Goal: Use online tool/utility: Utilize a website feature to perform a specific function

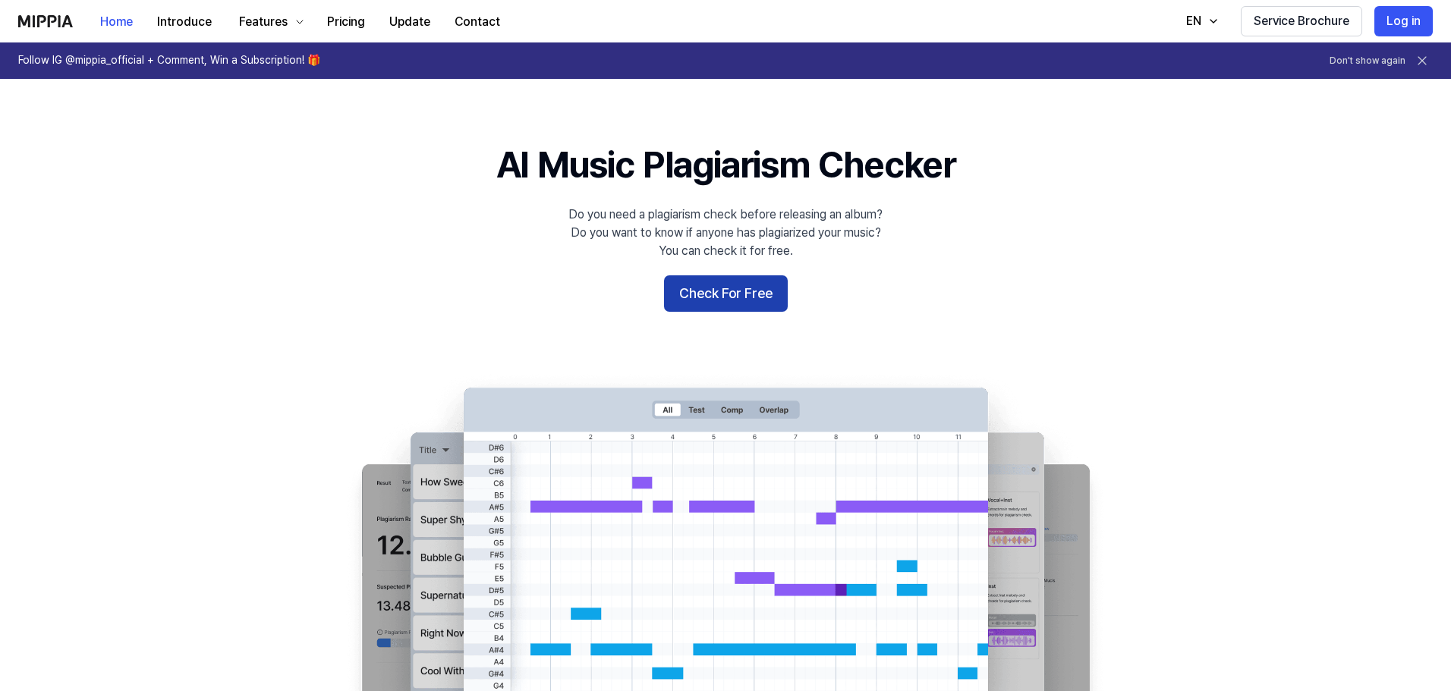
click at [735, 298] on button "Check For Free" at bounding box center [726, 293] width 124 height 36
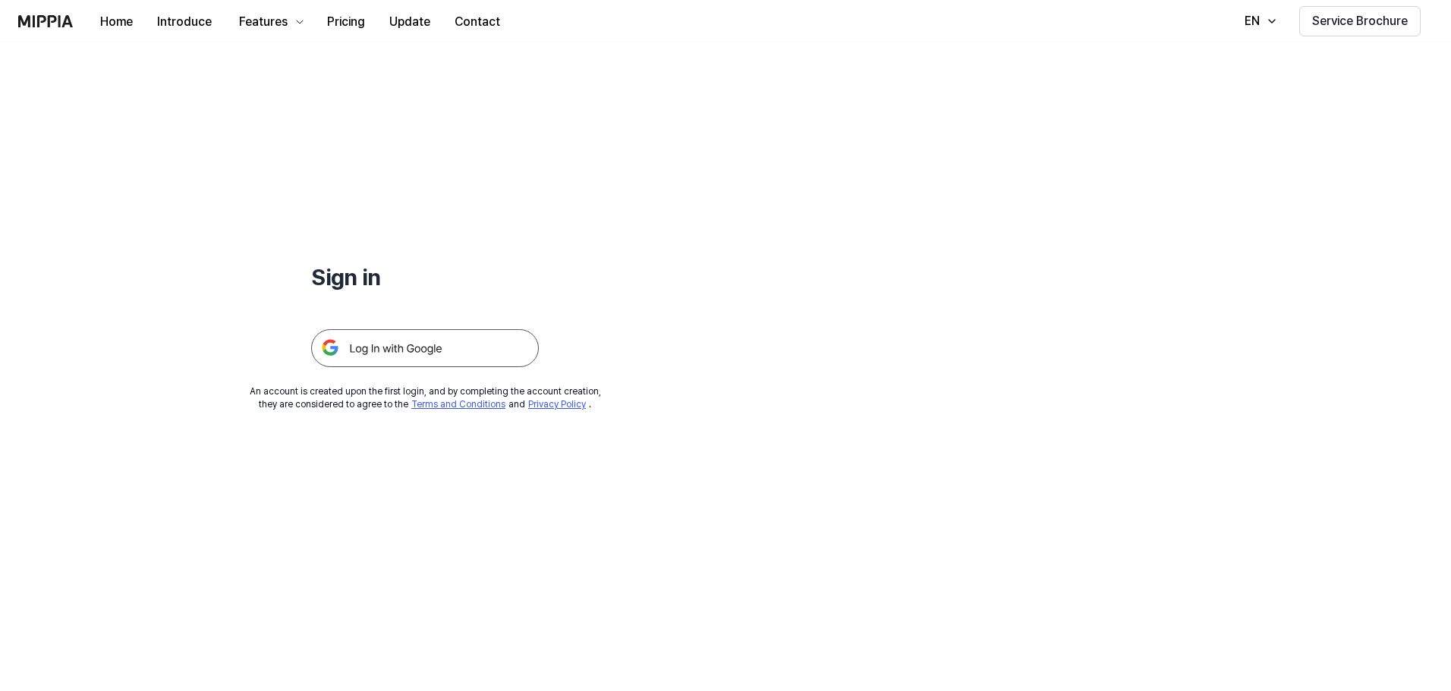
click at [463, 353] on img at bounding box center [425, 348] width 228 height 38
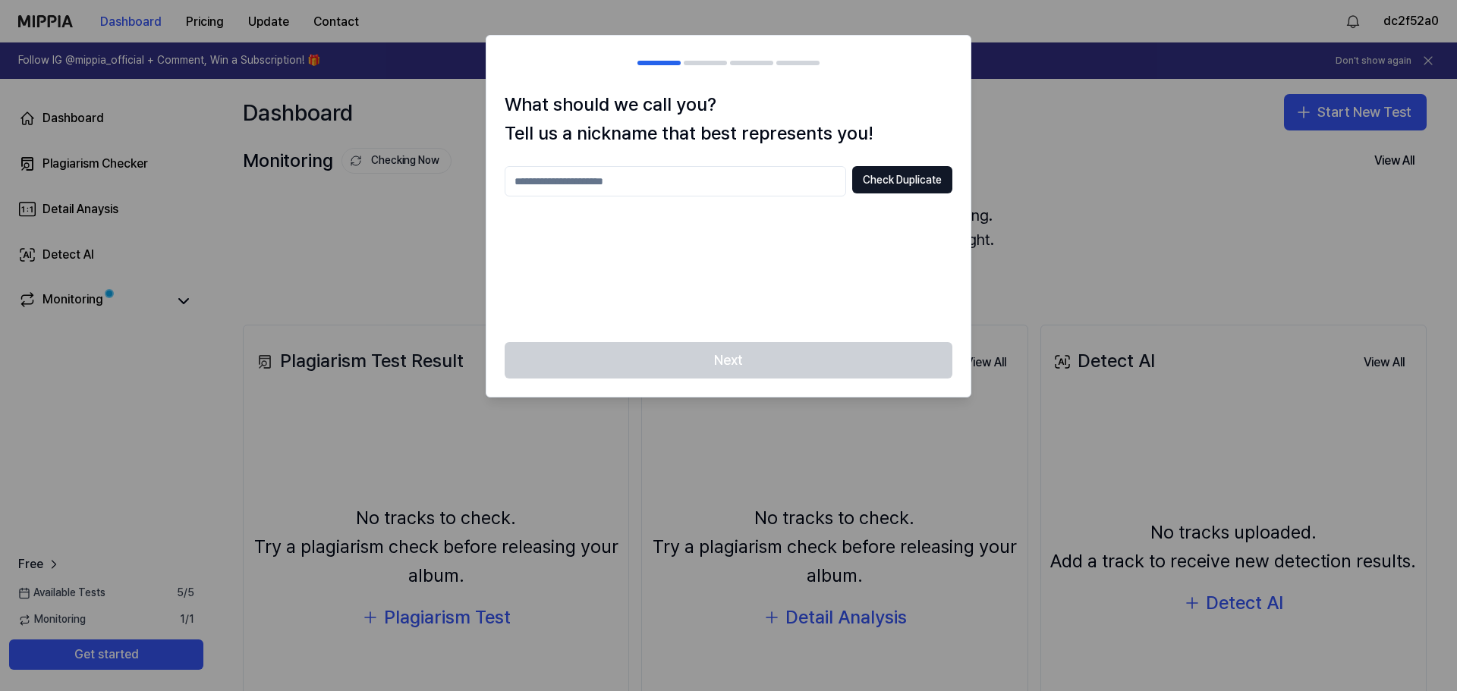
click at [621, 179] on input "text" at bounding box center [676, 181] width 342 height 30
type input "*"
type input "*********"
click at [892, 182] on button "Check Duplicate" at bounding box center [902, 179] width 100 height 27
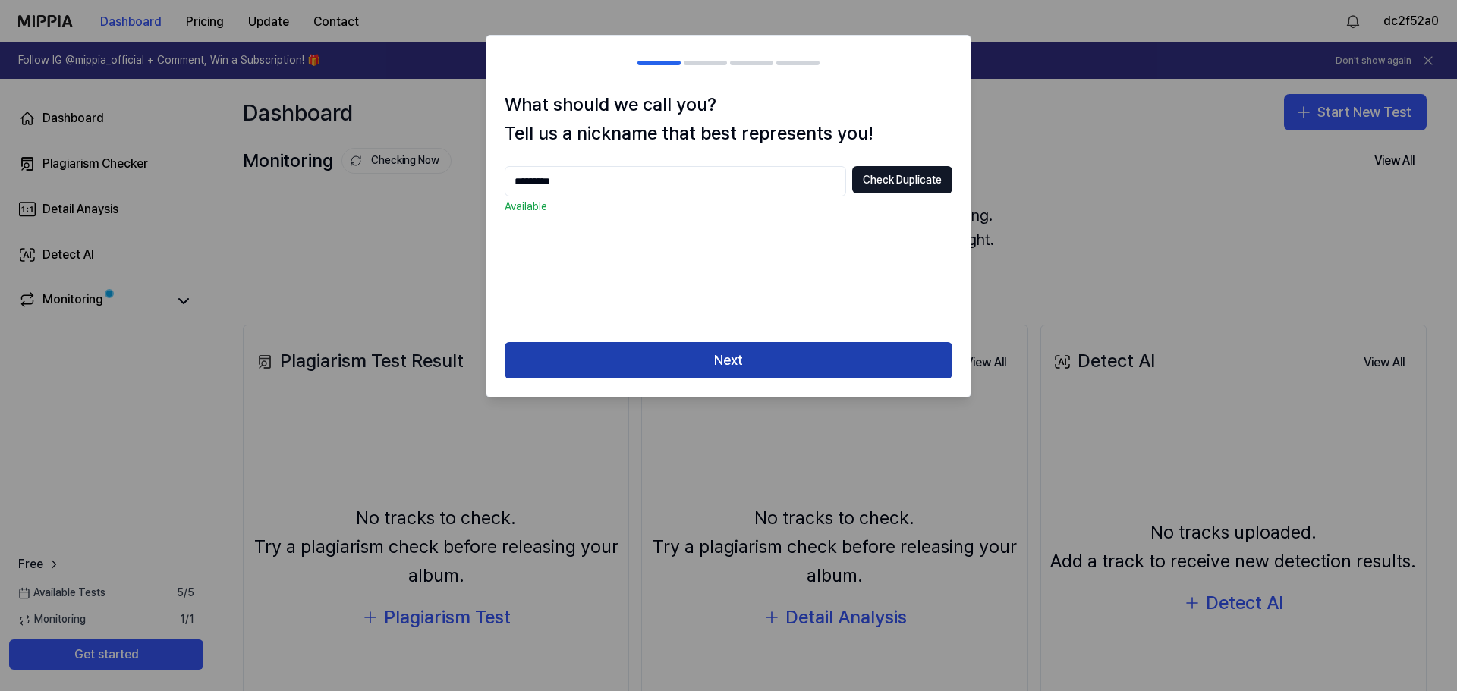
click at [797, 362] on button "Next" at bounding box center [729, 360] width 448 height 36
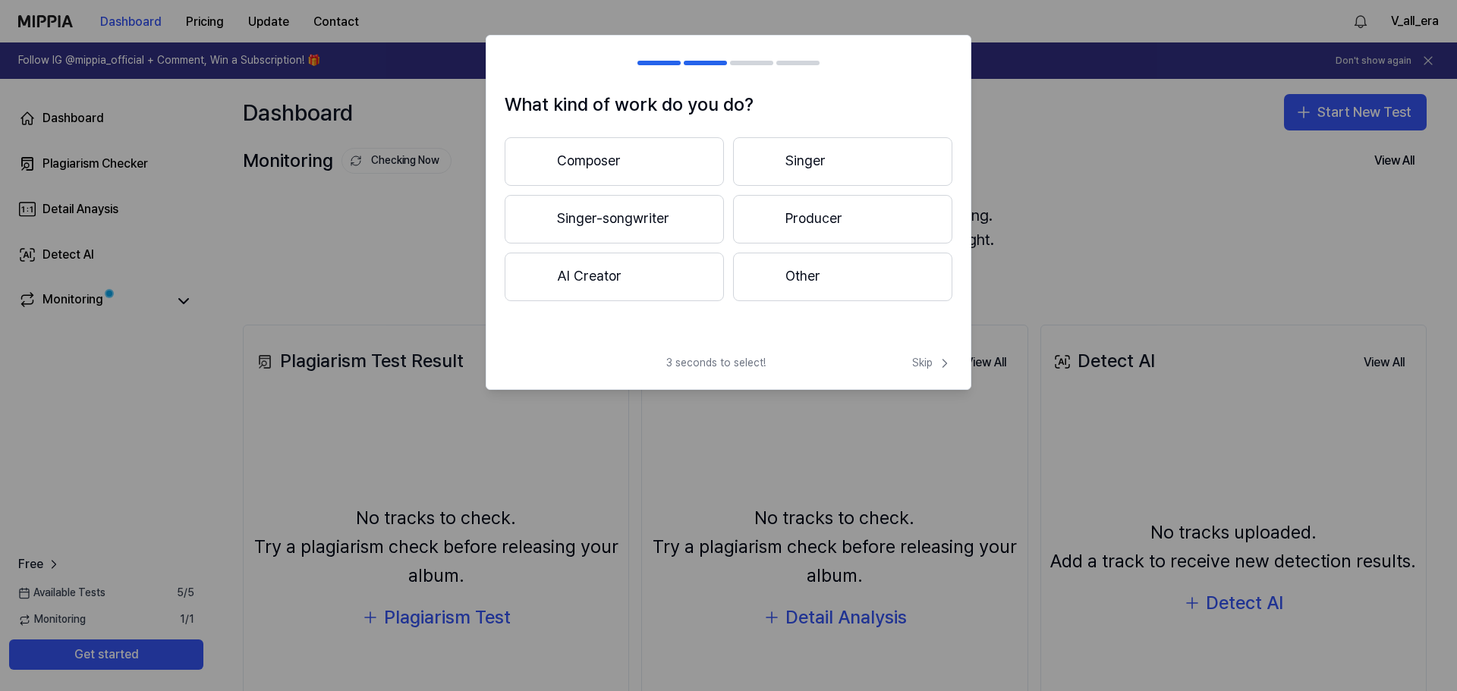
click at [671, 266] on button "AI Creator" at bounding box center [614, 277] width 219 height 49
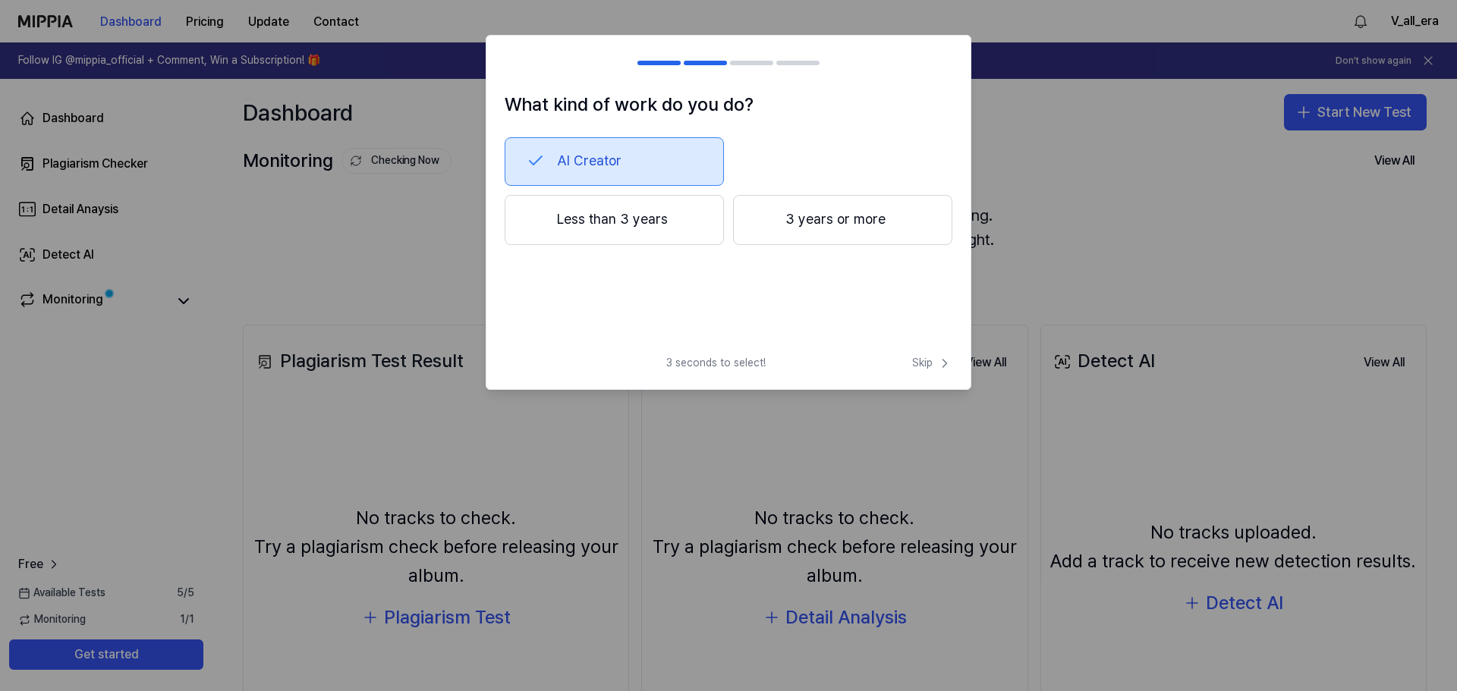
click at [651, 221] on button "Less than 3 years" at bounding box center [614, 220] width 219 height 50
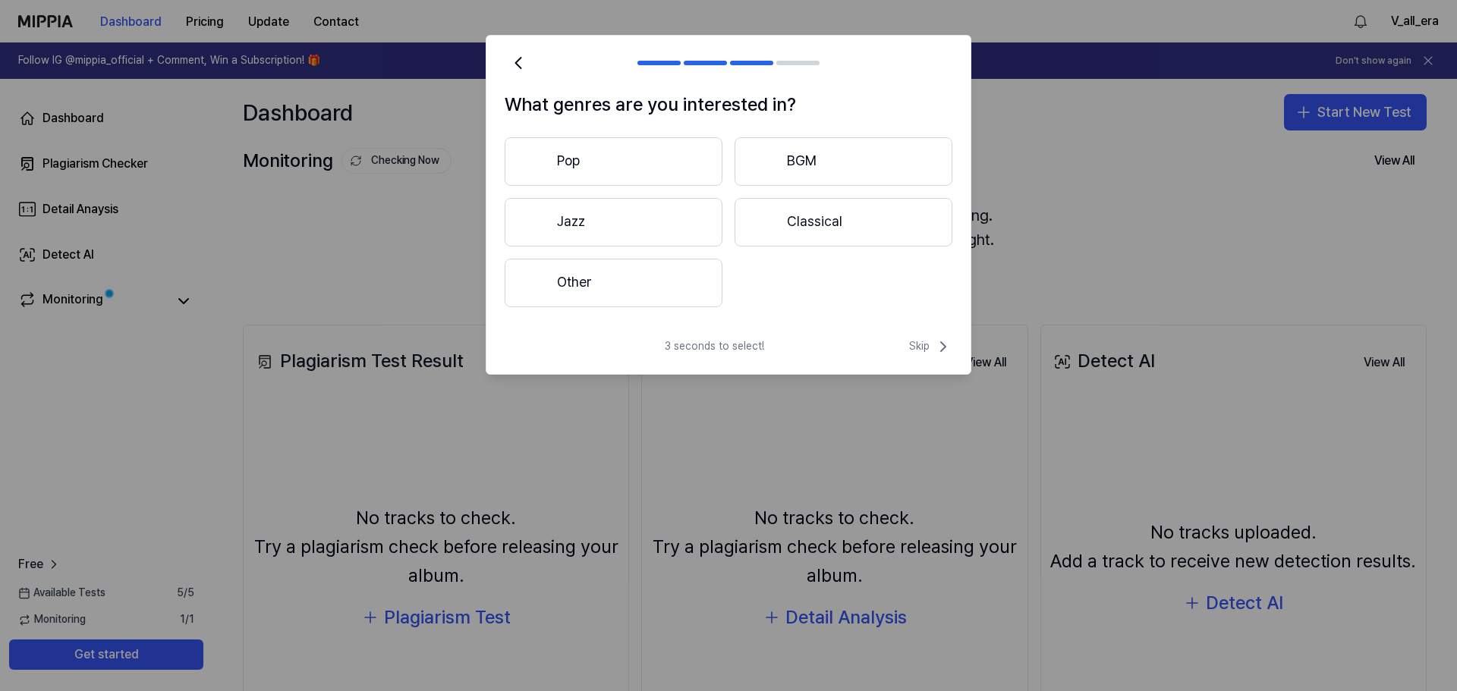
click at [674, 293] on button "Other" at bounding box center [614, 283] width 218 height 49
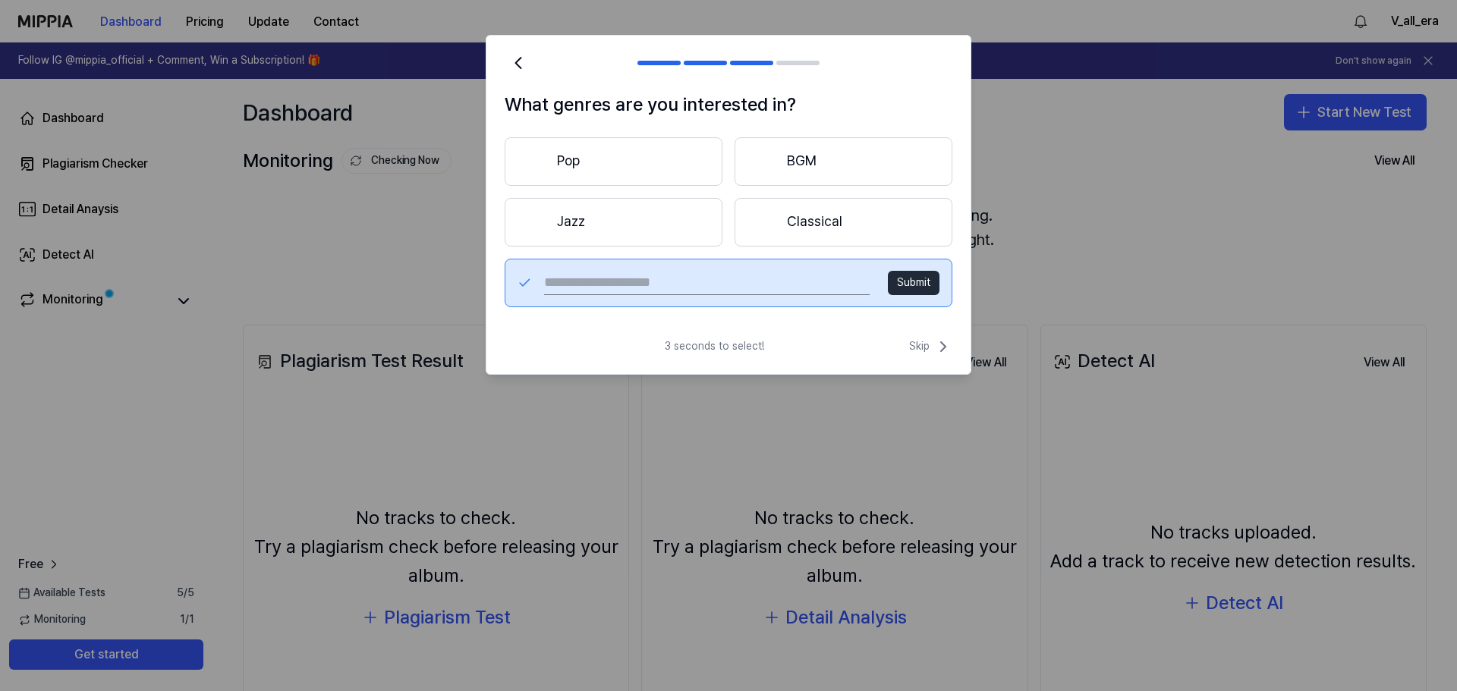
click at [780, 216] on button "Classical" at bounding box center [844, 222] width 218 height 49
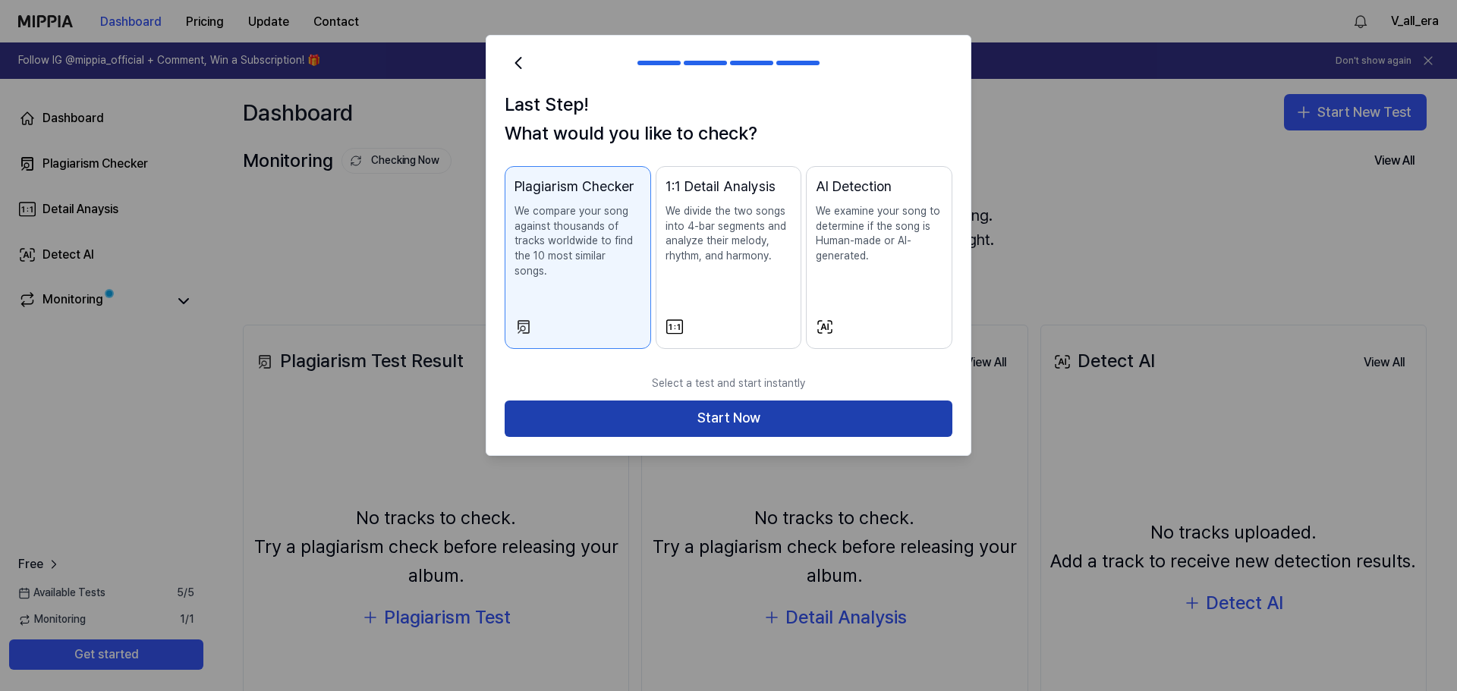
click at [770, 405] on button "Start Now" at bounding box center [729, 419] width 448 height 36
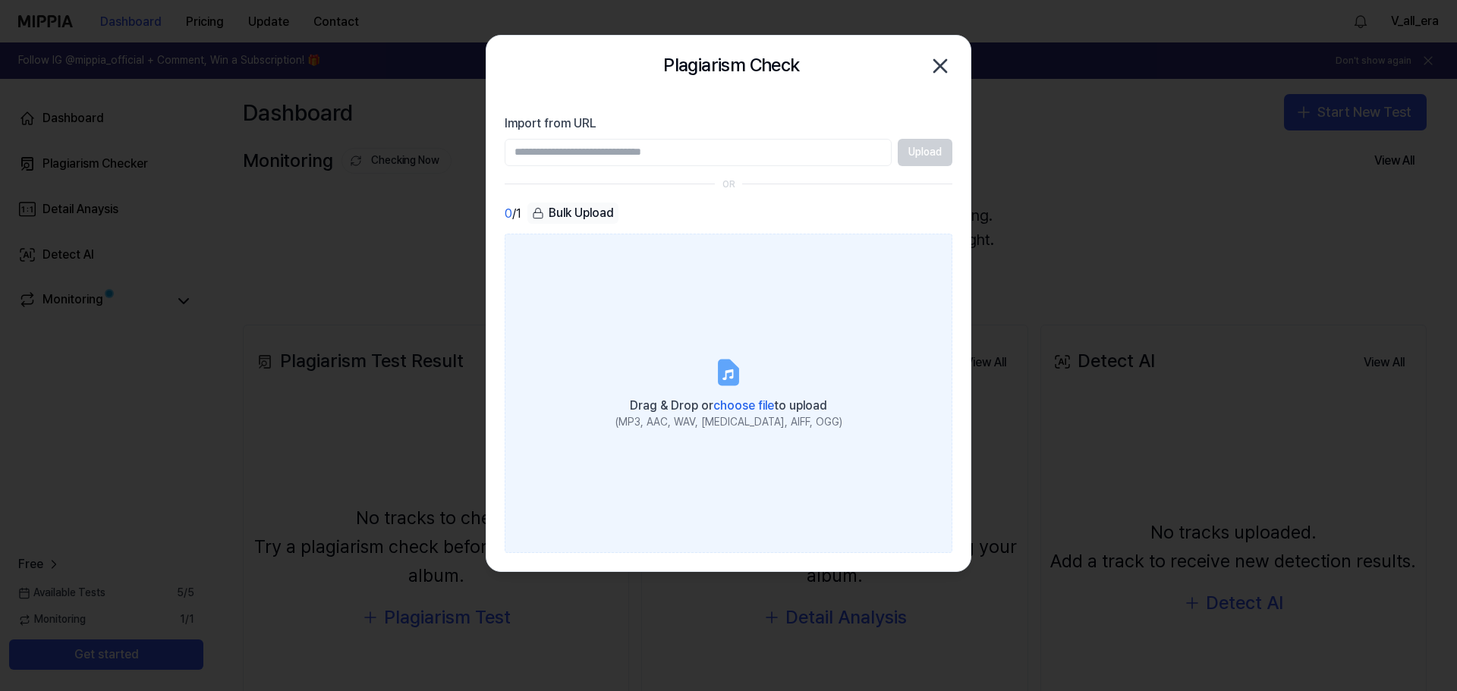
click at [714, 394] on div "Drag & Drop or choose file to upload" at bounding box center [728, 404] width 227 height 21
click at [0, 0] on input "Drag & Drop or choose file to upload (MP3, AAC, WAV, FLAC, AIFF, OGG)" at bounding box center [0, 0] width 0 height 0
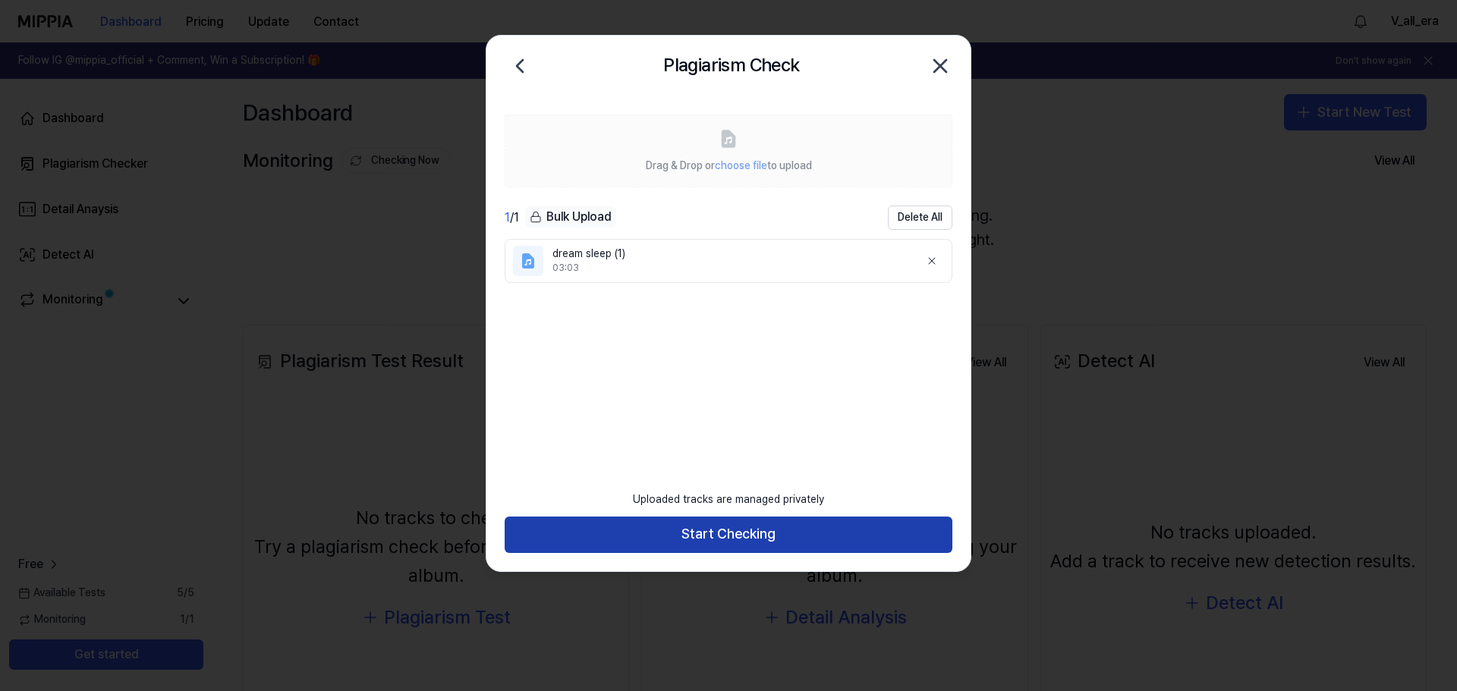
click at [707, 521] on button "Start Checking" at bounding box center [729, 535] width 448 height 36
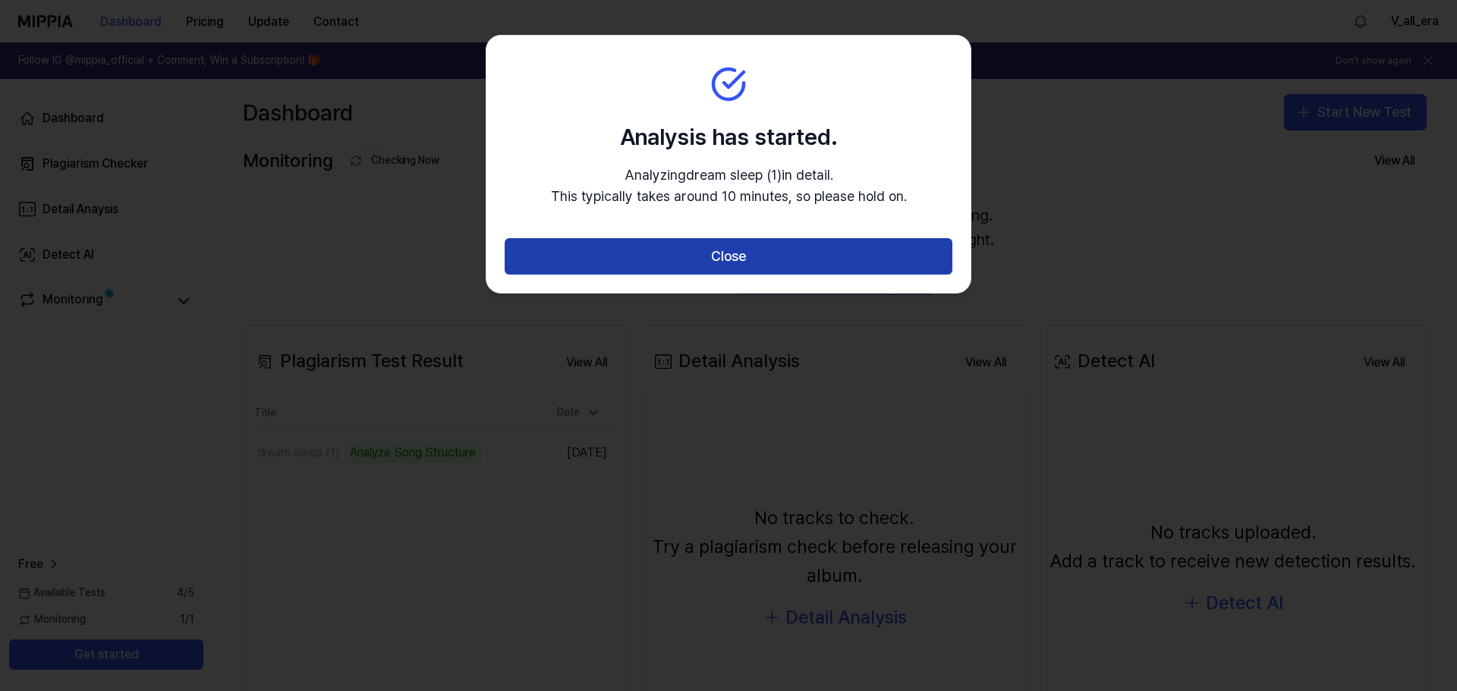
click at [744, 252] on button "Close" at bounding box center [729, 256] width 448 height 36
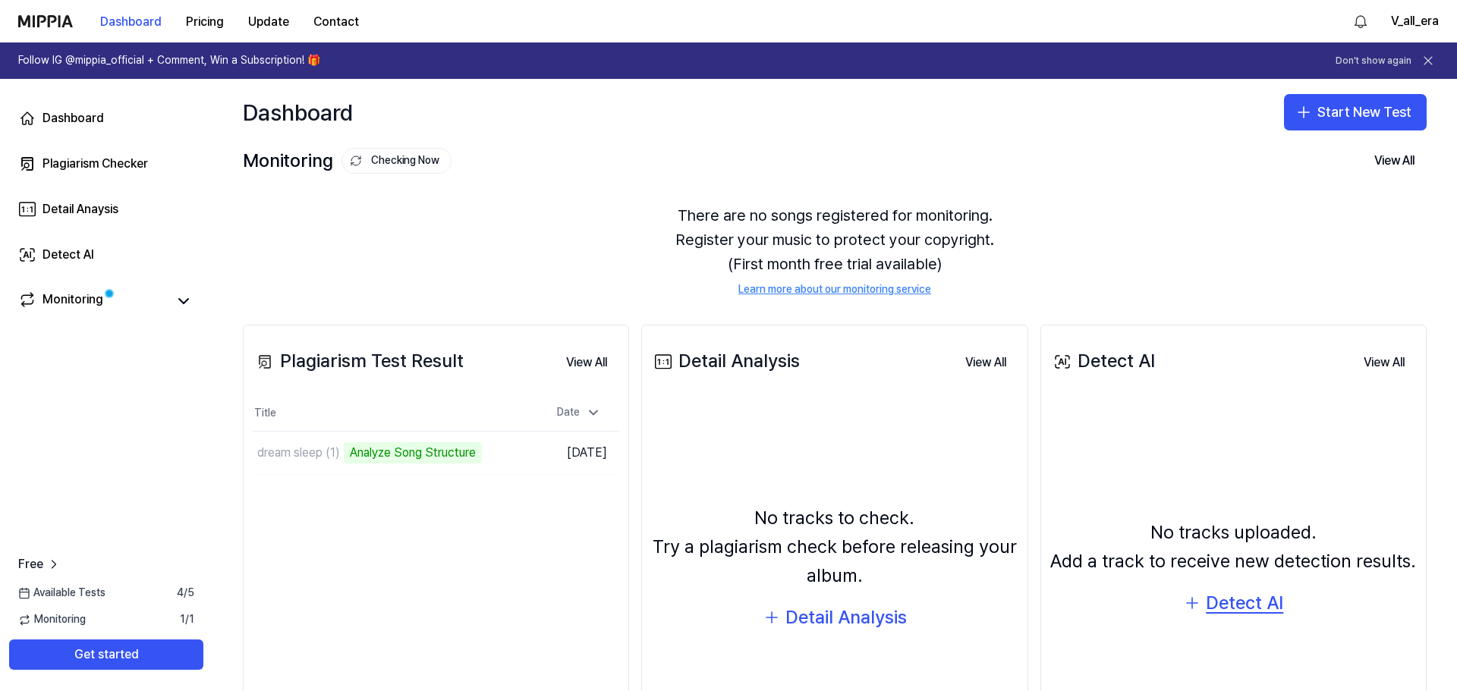
click at [1233, 603] on div "Detect AI" at bounding box center [1244, 603] width 77 height 29
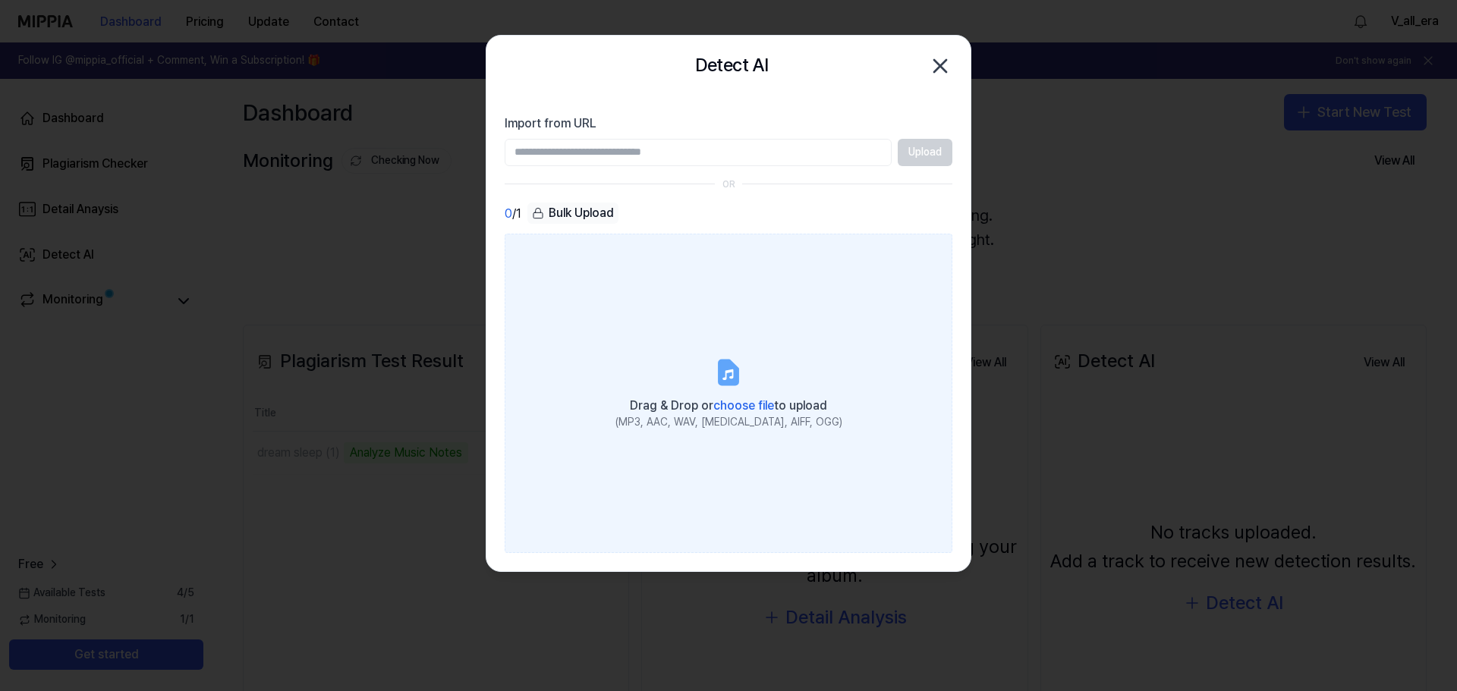
click at [745, 401] on span "choose file" at bounding box center [743, 405] width 61 height 14
click at [0, 0] on input "Drag & Drop or choose file to upload (MP3, AAC, WAV, FLAC, AIFF, OGG)" at bounding box center [0, 0] width 0 height 0
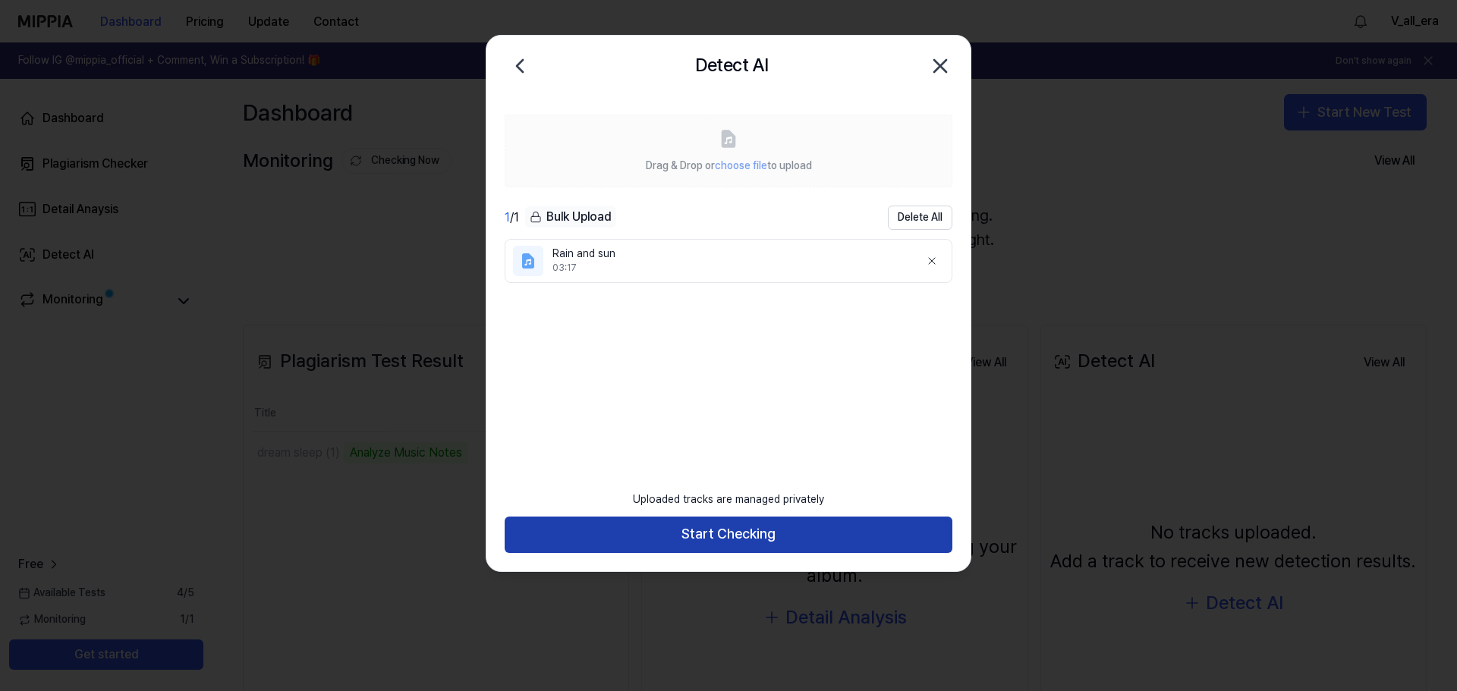
click at [754, 527] on button "Start Checking" at bounding box center [729, 535] width 448 height 36
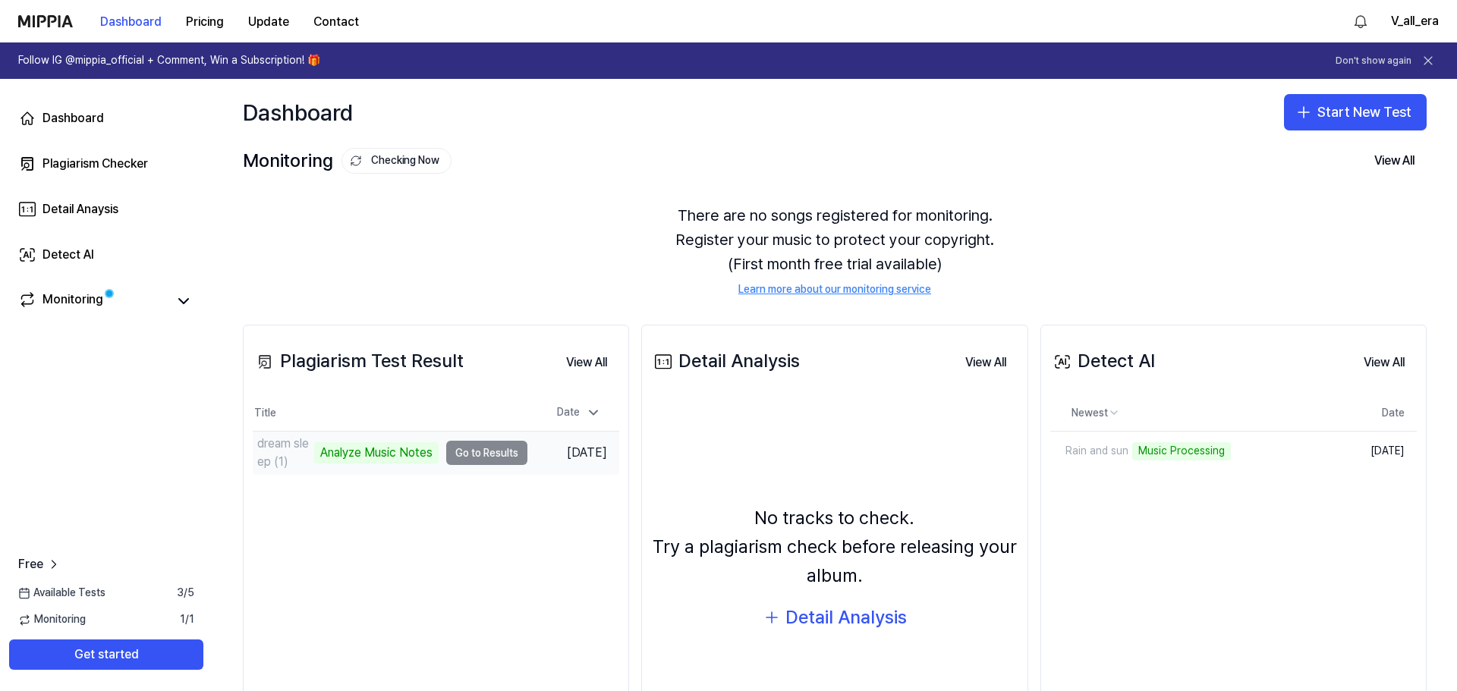
click at [483, 451] on td "dream sleep (1) Analyze Music Notes Go to Results" at bounding box center [390, 453] width 275 height 43
click at [499, 457] on td "dream sleep (1) Analyze Music Notes Go to Results" at bounding box center [390, 453] width 275 height 43
click at [1203, 454] on link "Rain and sun" at bounding box center [1154, 451] width 208 height 39
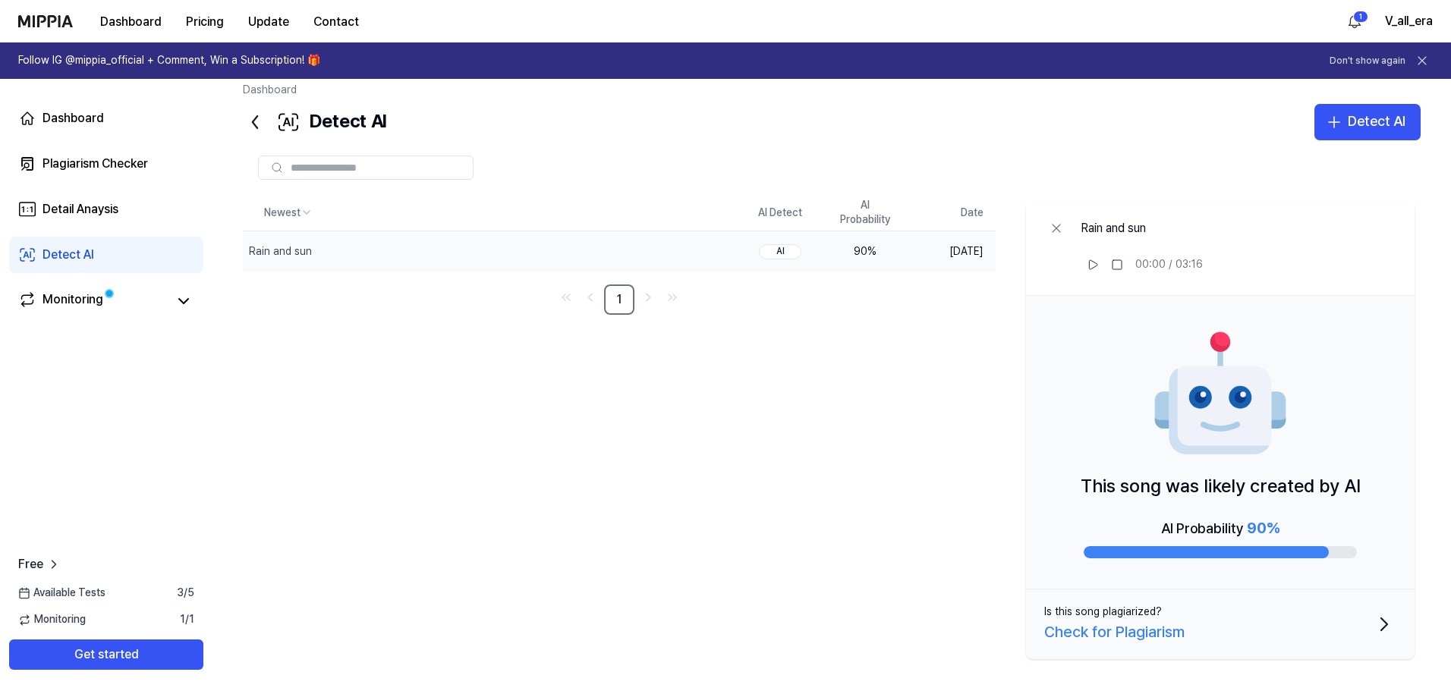
scroll to position [19, 0]
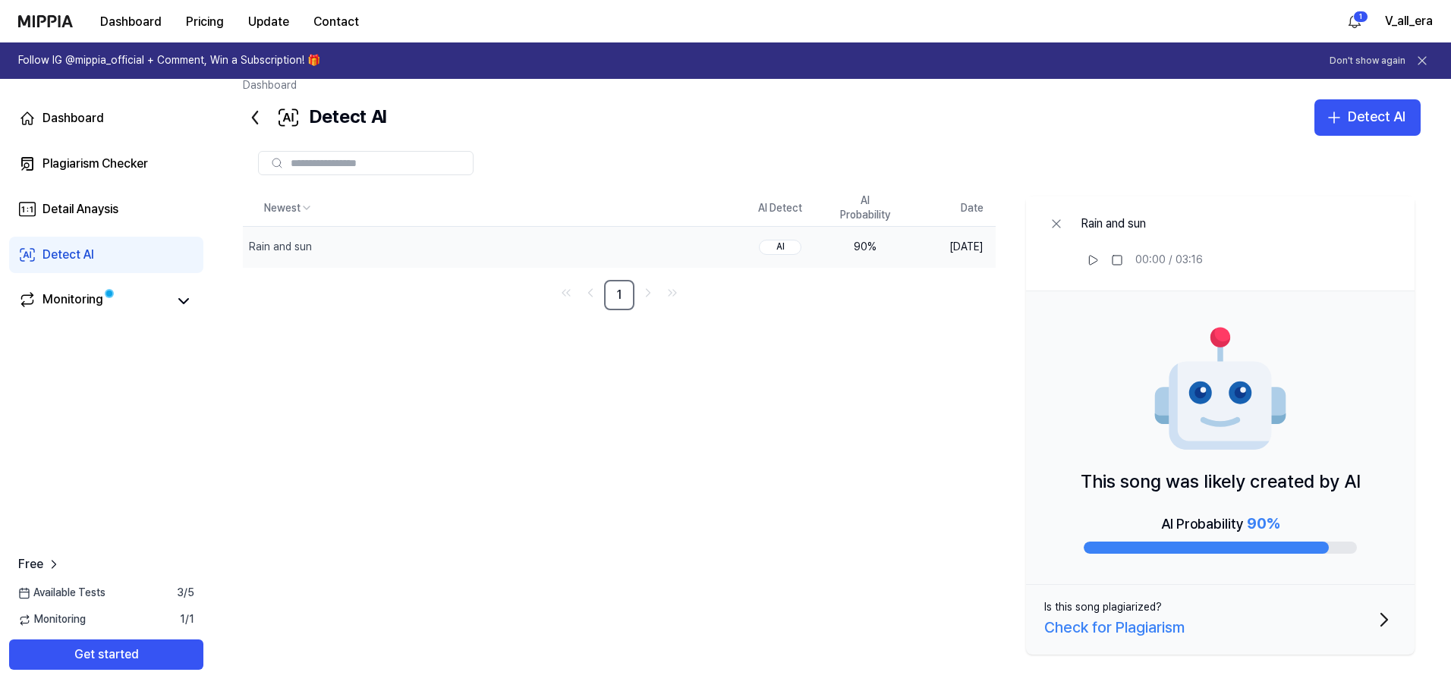
click at [1376, 619] on icon "button" at bounding box center [1384, 620] width 24 height 24
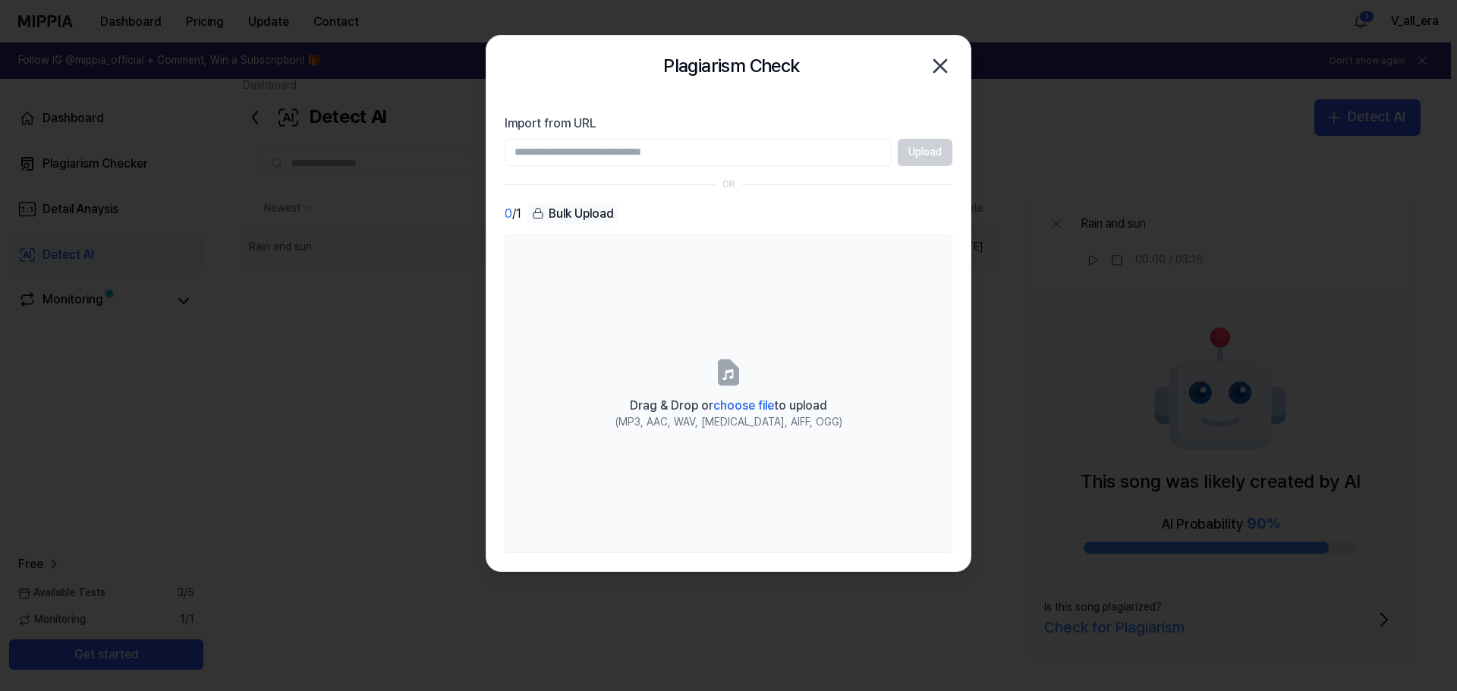
click at [946, 65] on icon "button" at bounding box center [940, 66] width 24 height 24
